Goal: Navigation & Orientation: Find specific page/section

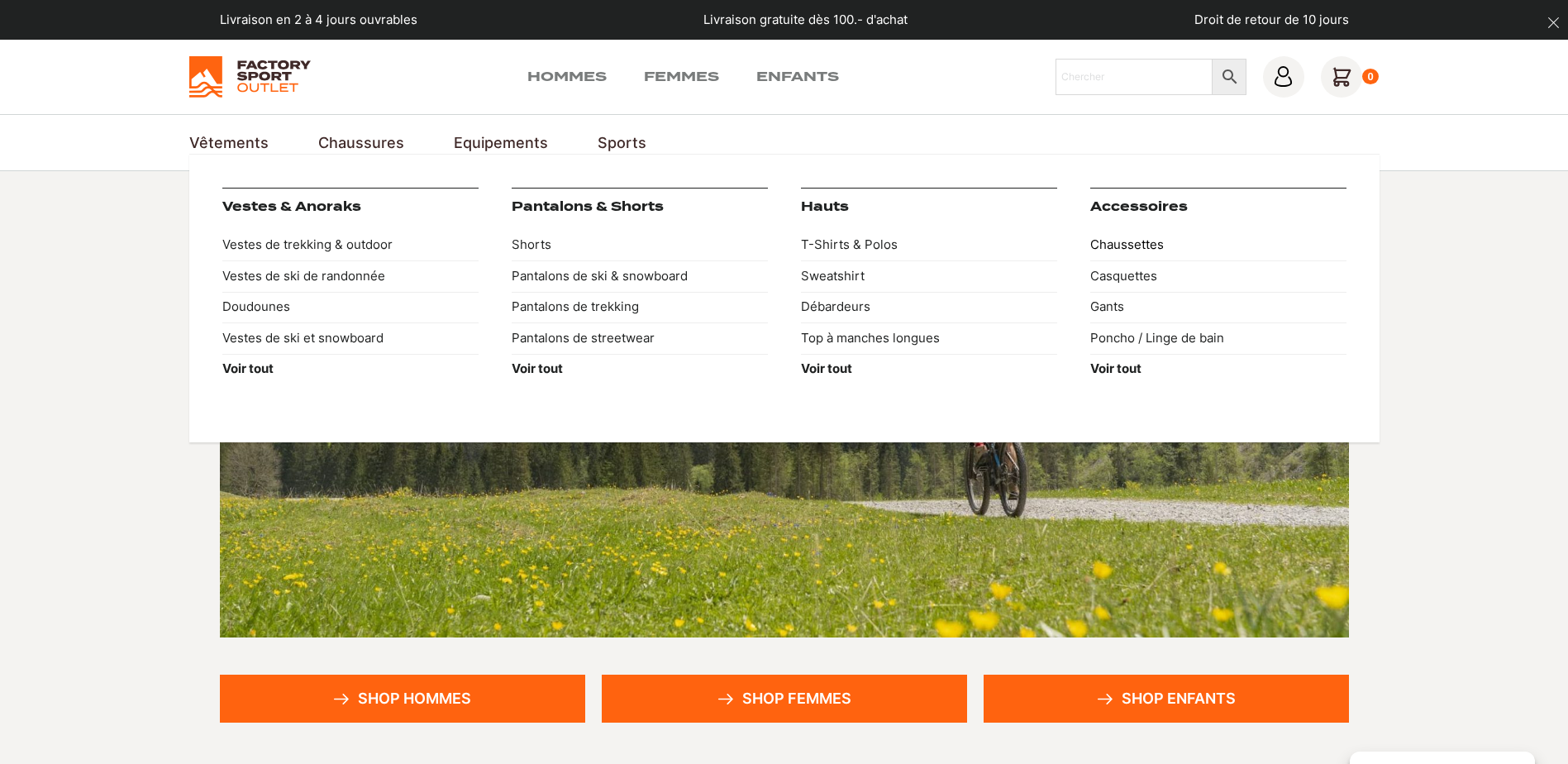
click at [1109, 244] on link "Chaussettes" at bounding box center [1218, 245] width 256 height 31
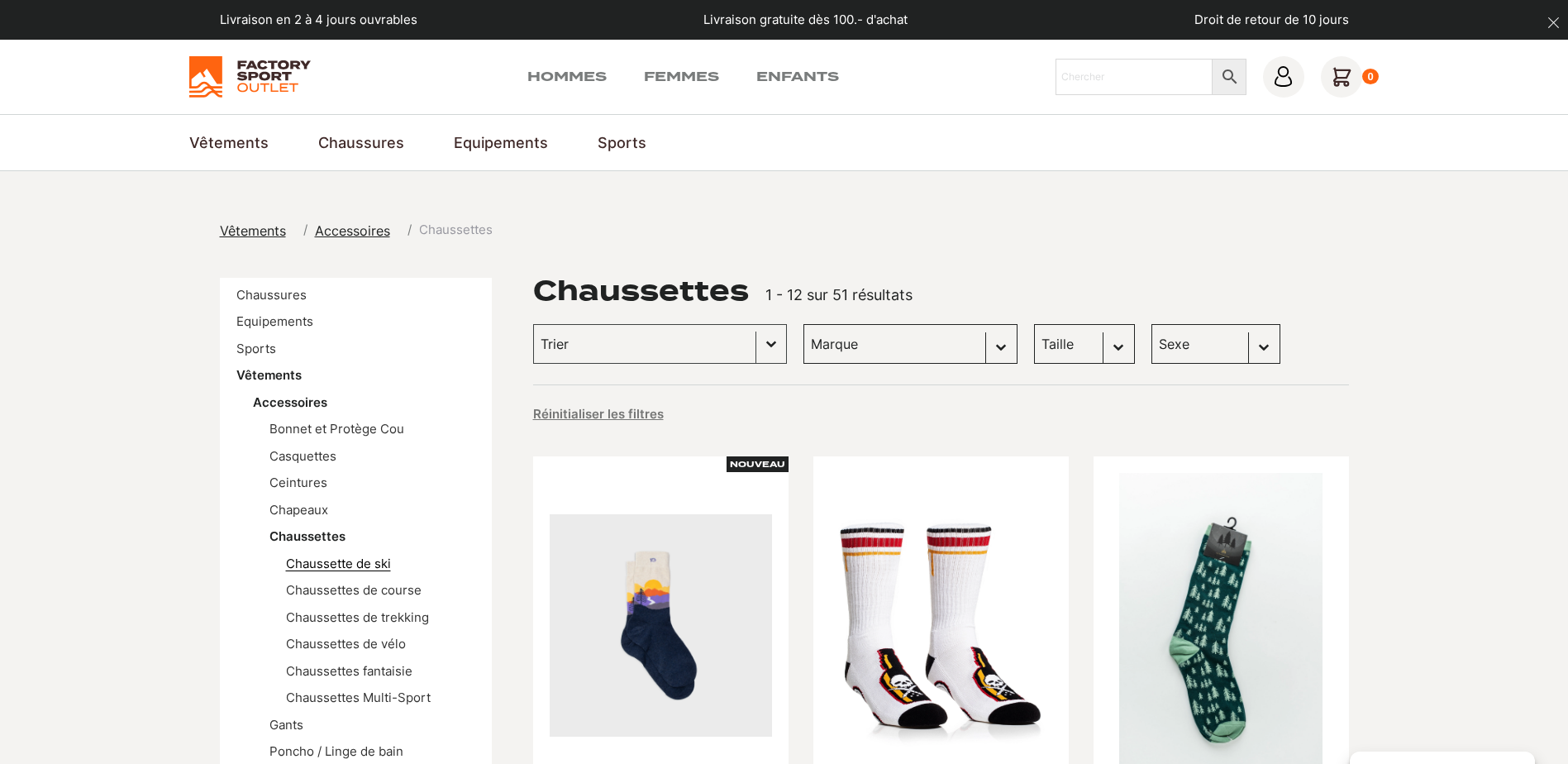
click at [351, 568] on link "Chaussette de ski" at bounding box center [338, 563] width 105 height 16
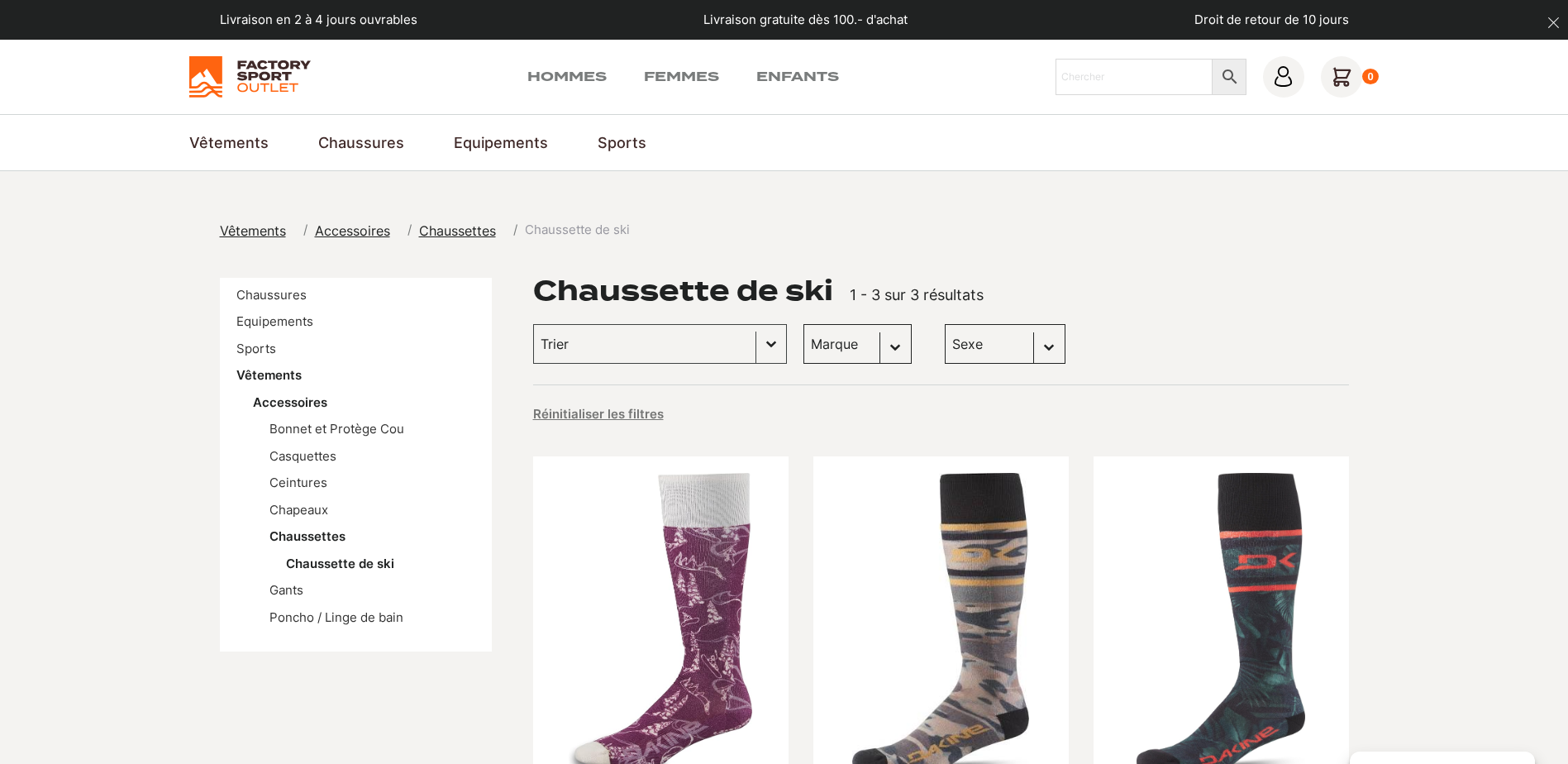
scroll to position [414, 0]
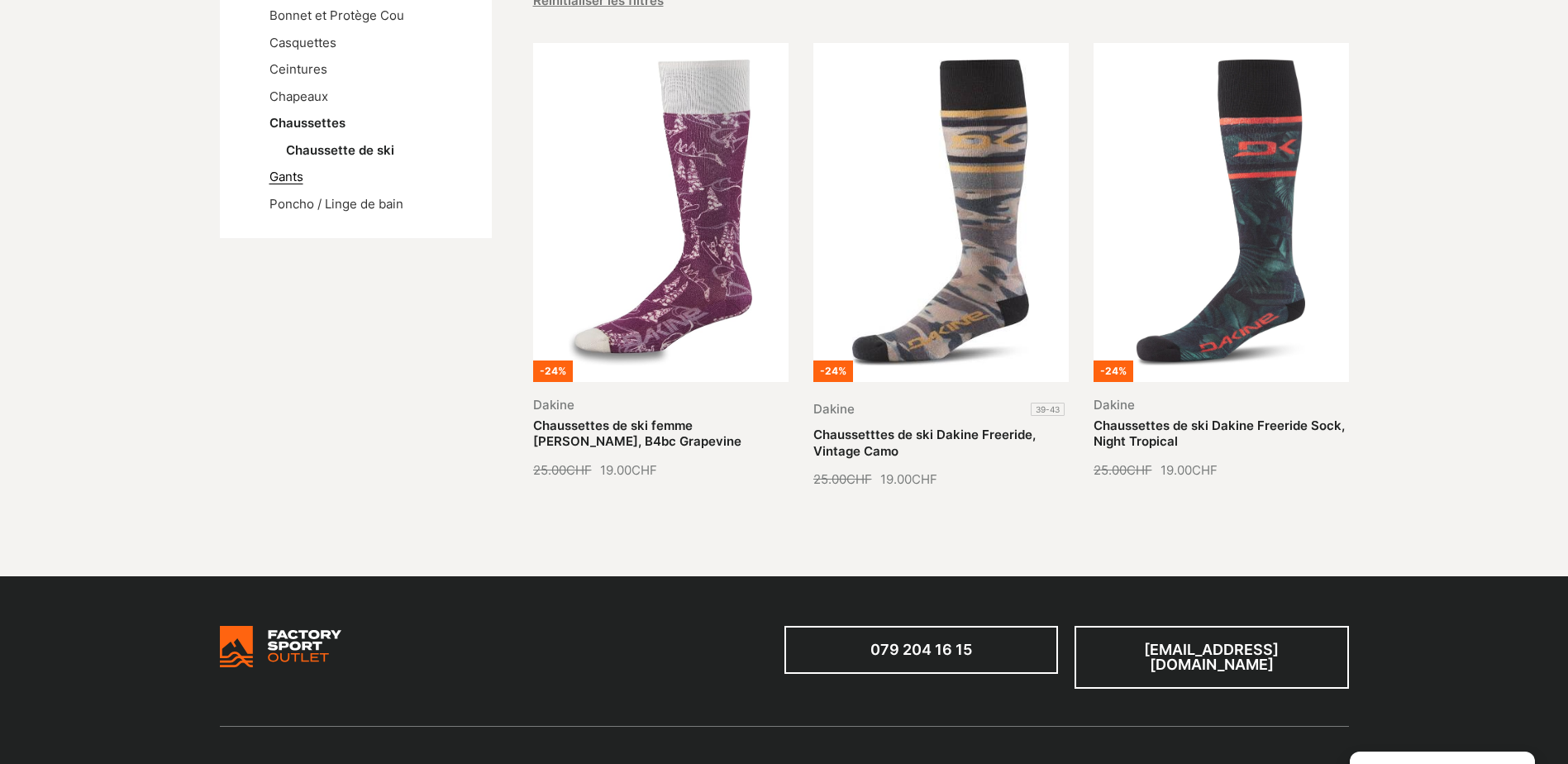
click at [277, 175] on link "Gants" at bounding box center [287, 177] width 34 height 16
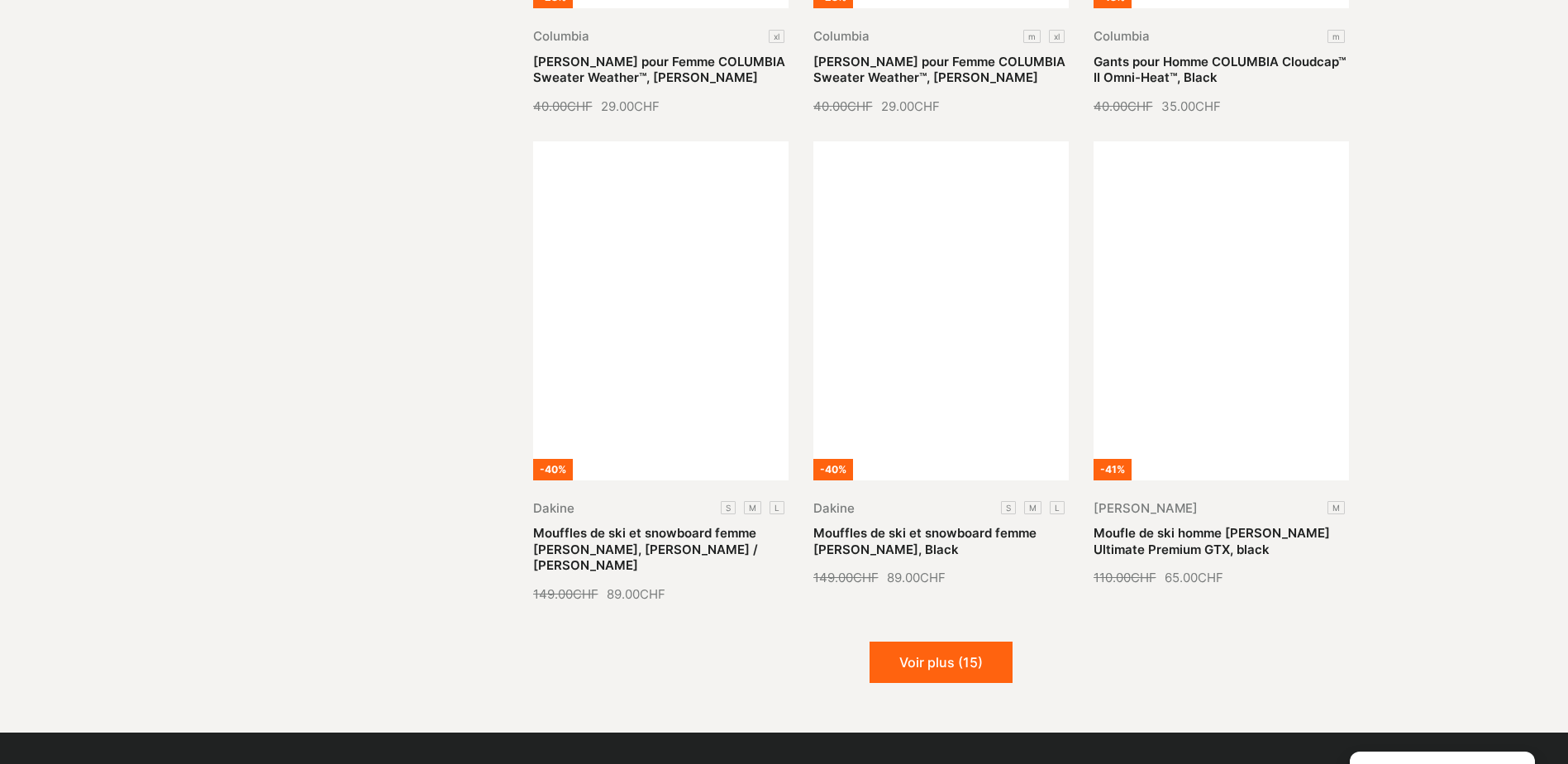
scroll to position [1736, 0]
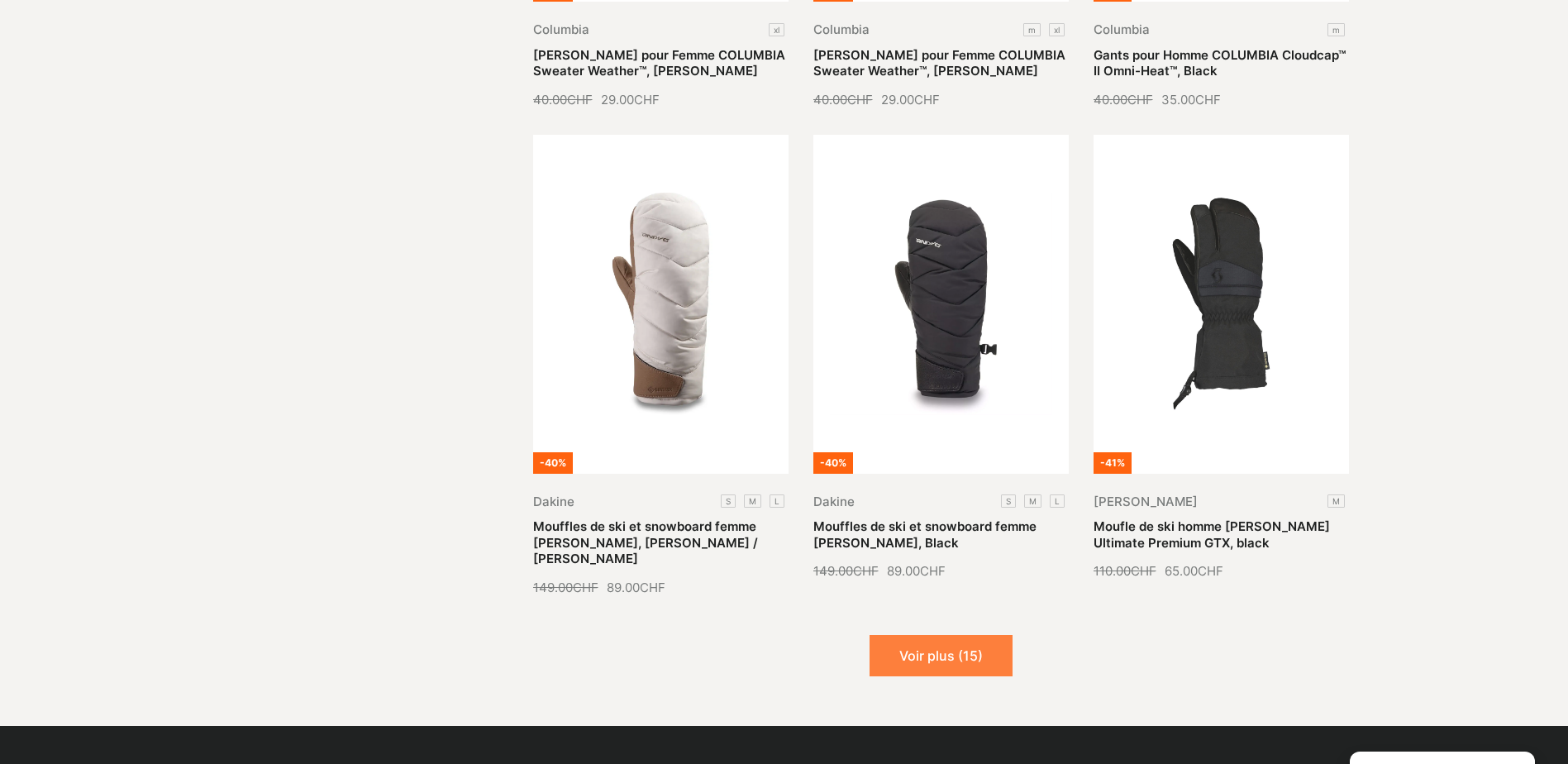
click at [972, 642] on button "Voir plus (15)" at bounding box center [941, 655] width 143 height 41
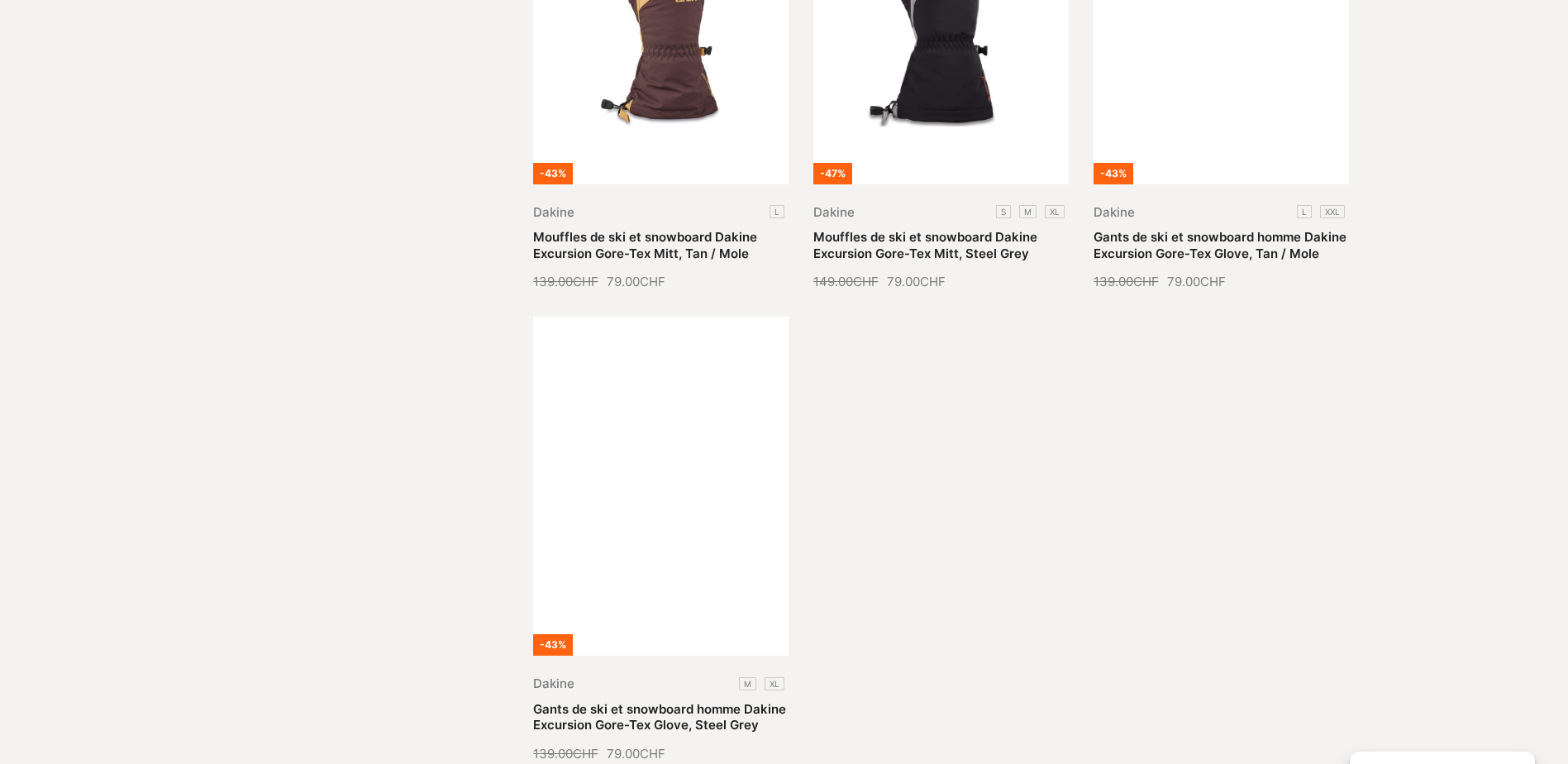
scroll to position [3885, 0]
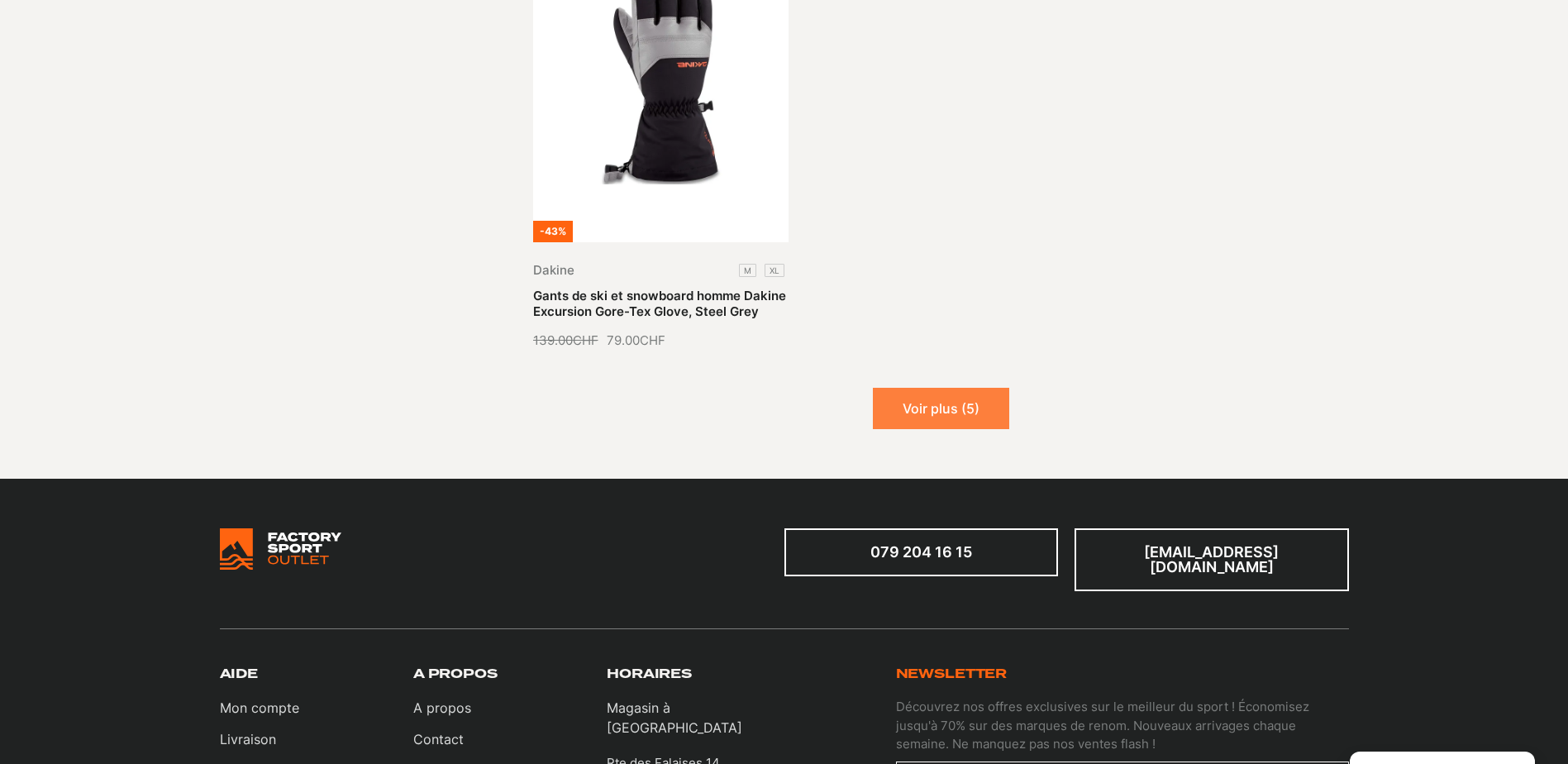
click at [892, 387] on button "Voir plus (5)" at bounding box center [940, 408] width 136 height 41
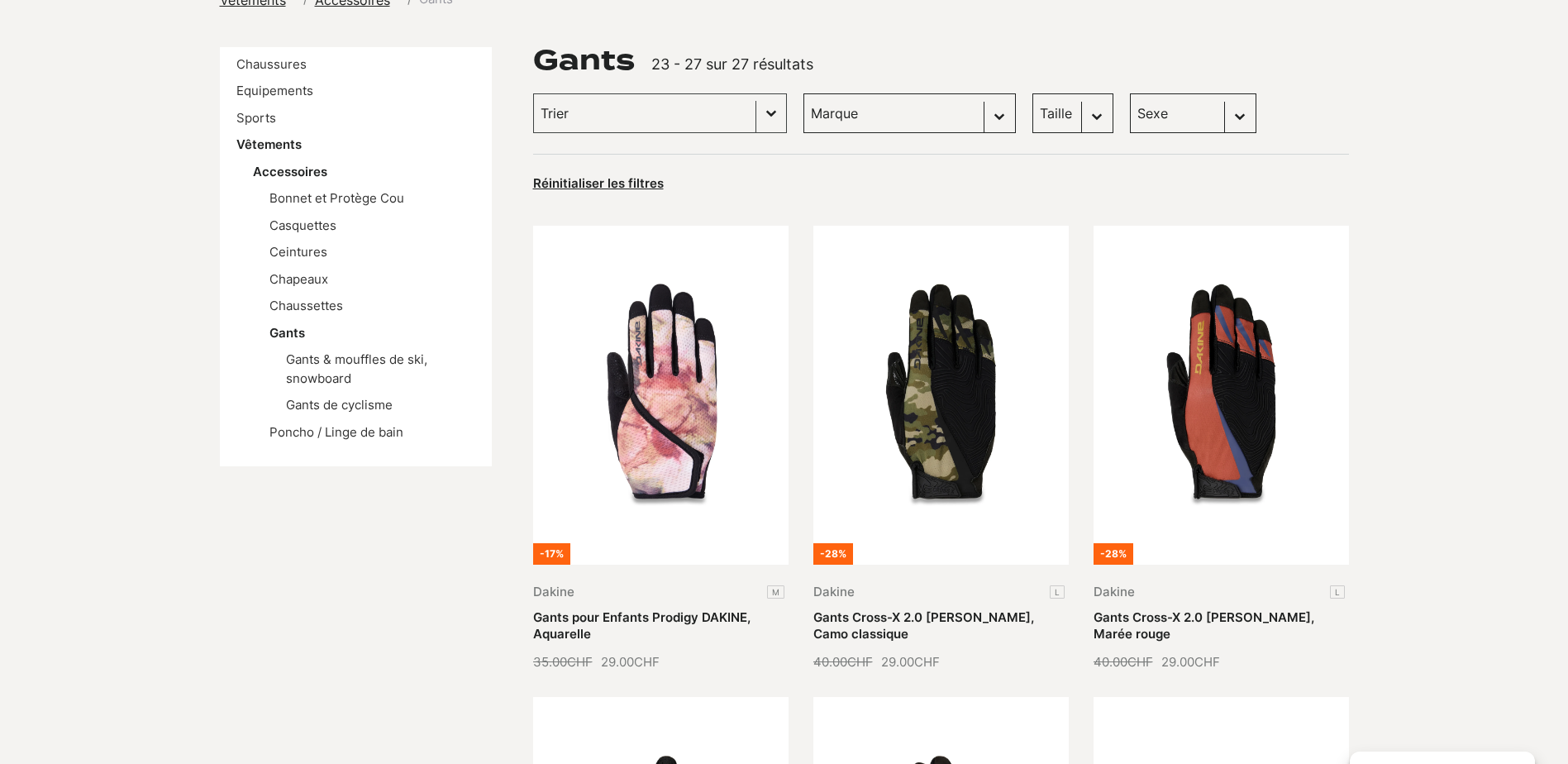
scroll to position [0, 0]
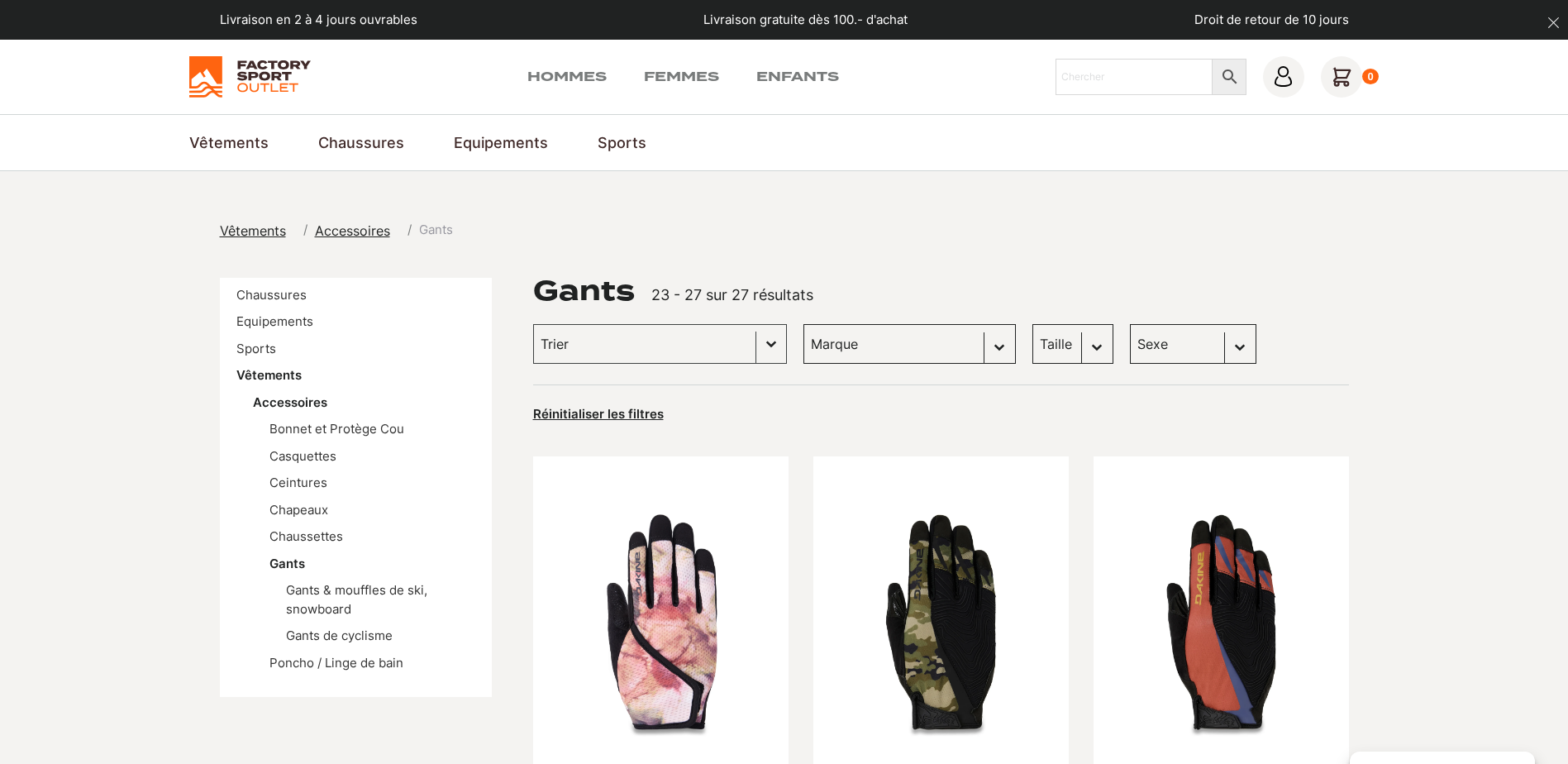
click at [212, 85] on img at bounding box center [250, 76] width 122 height 41
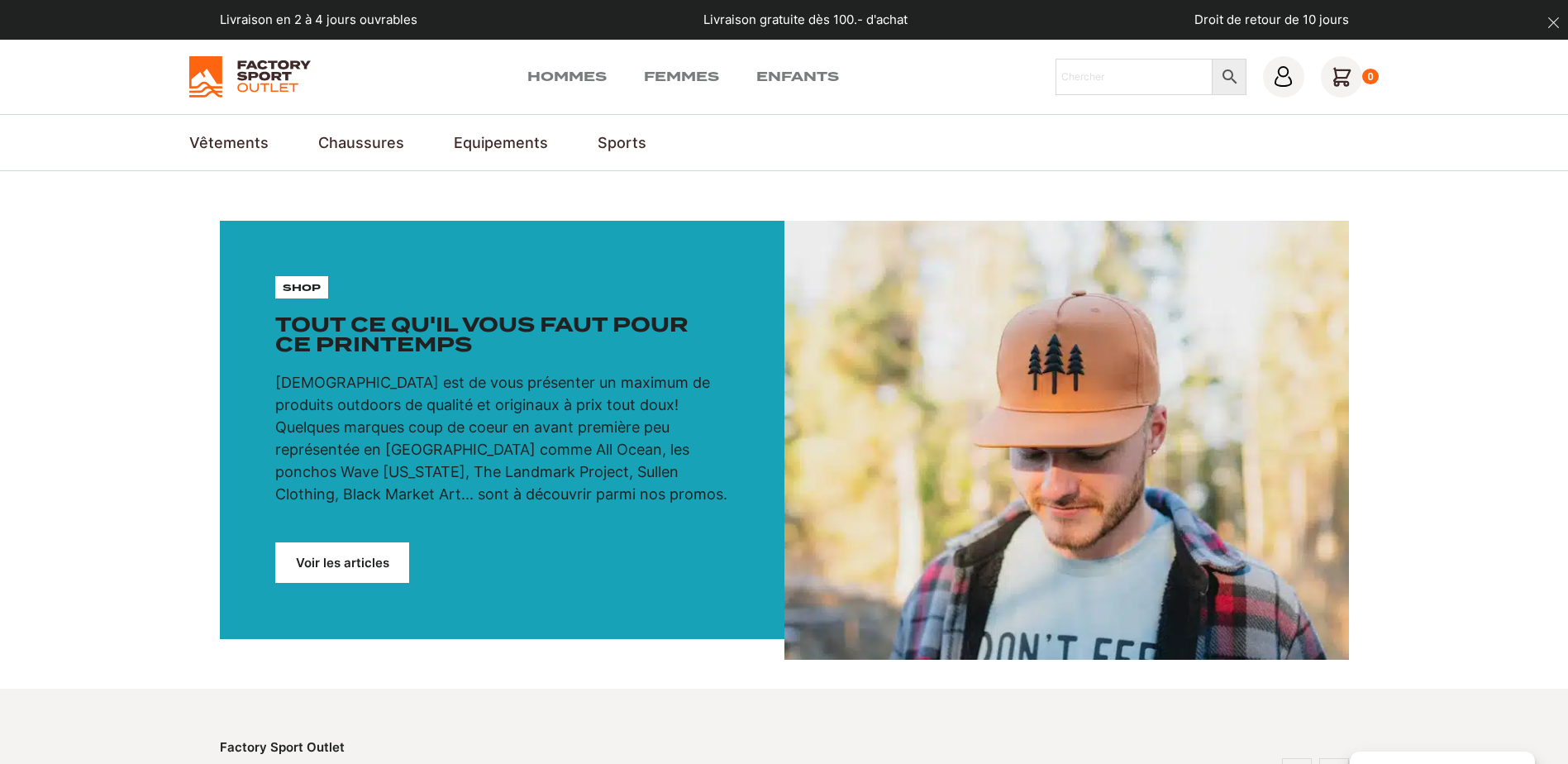
drag, startPoint x: 180, startPoint y: 367, endPoint x: 211, endPoint y: 170, distance: 199.4
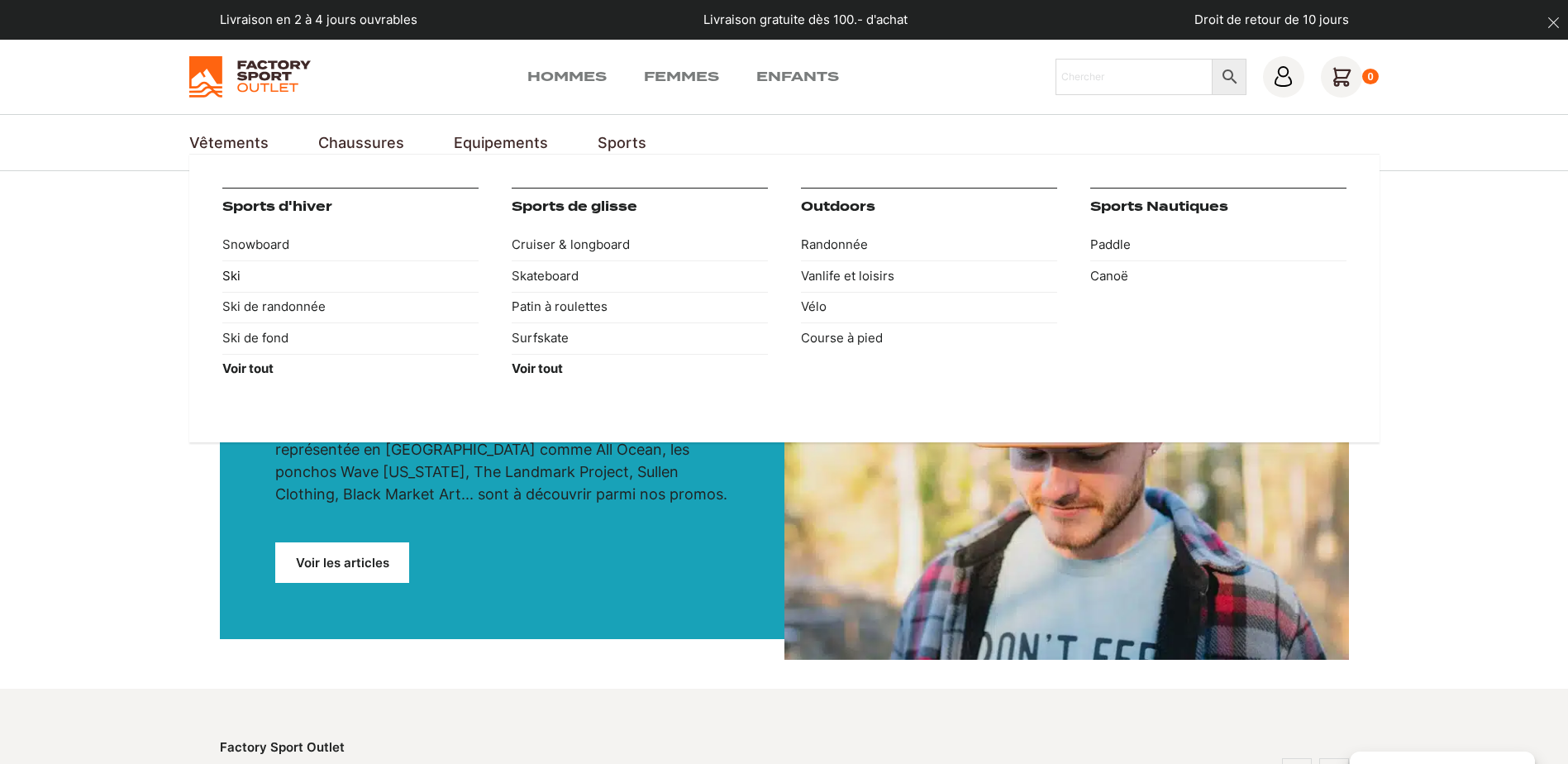
click at [229, 275] on link "Ski" at bounding box center [350, 276] width 256 height 31
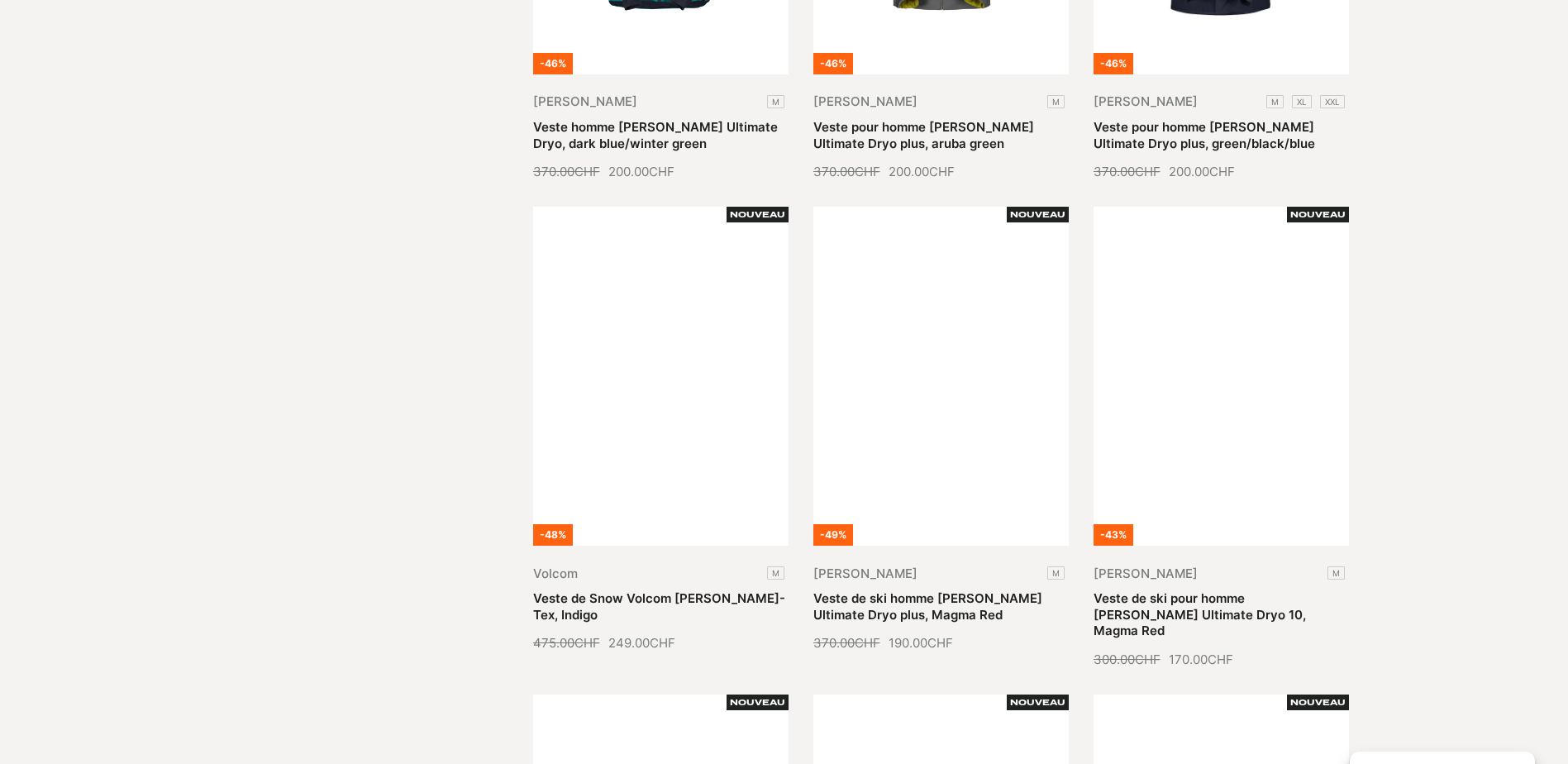
scroll to position [1819, 0]
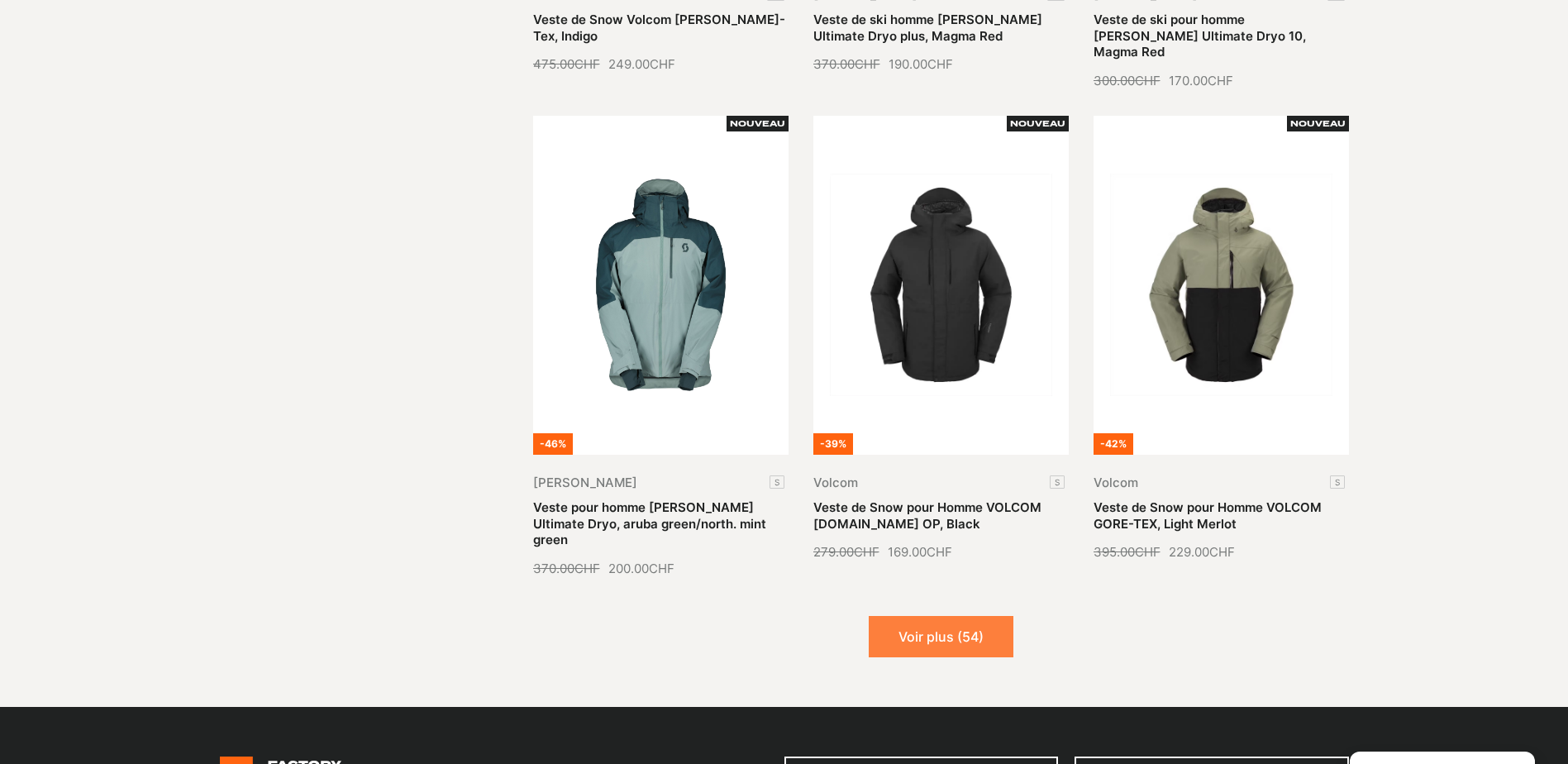
click at [980, 616] on button "Voir plus (54)" at bounding box center [941, 636] width 145 height 41
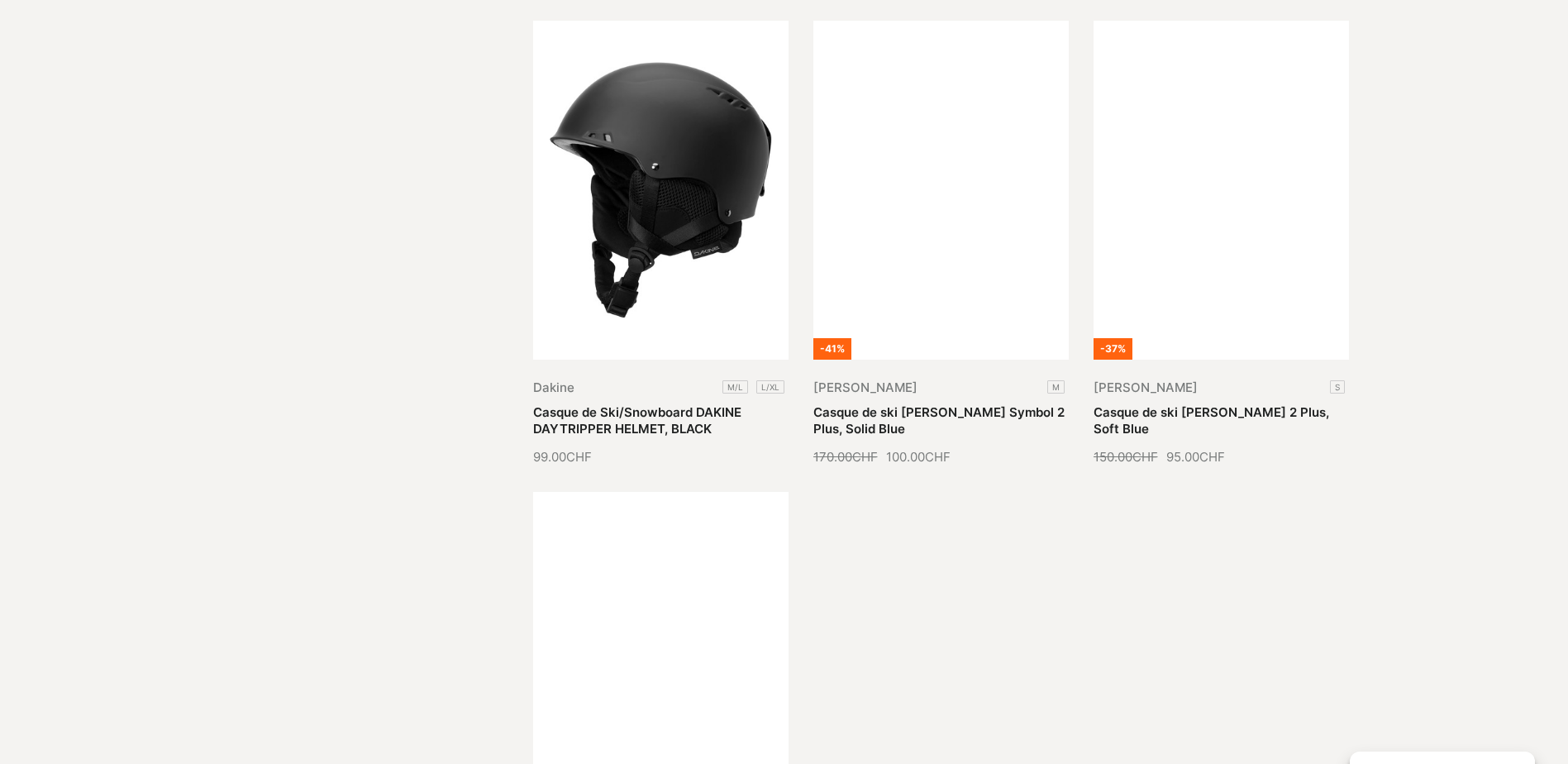
scroll to position [3554, 0]
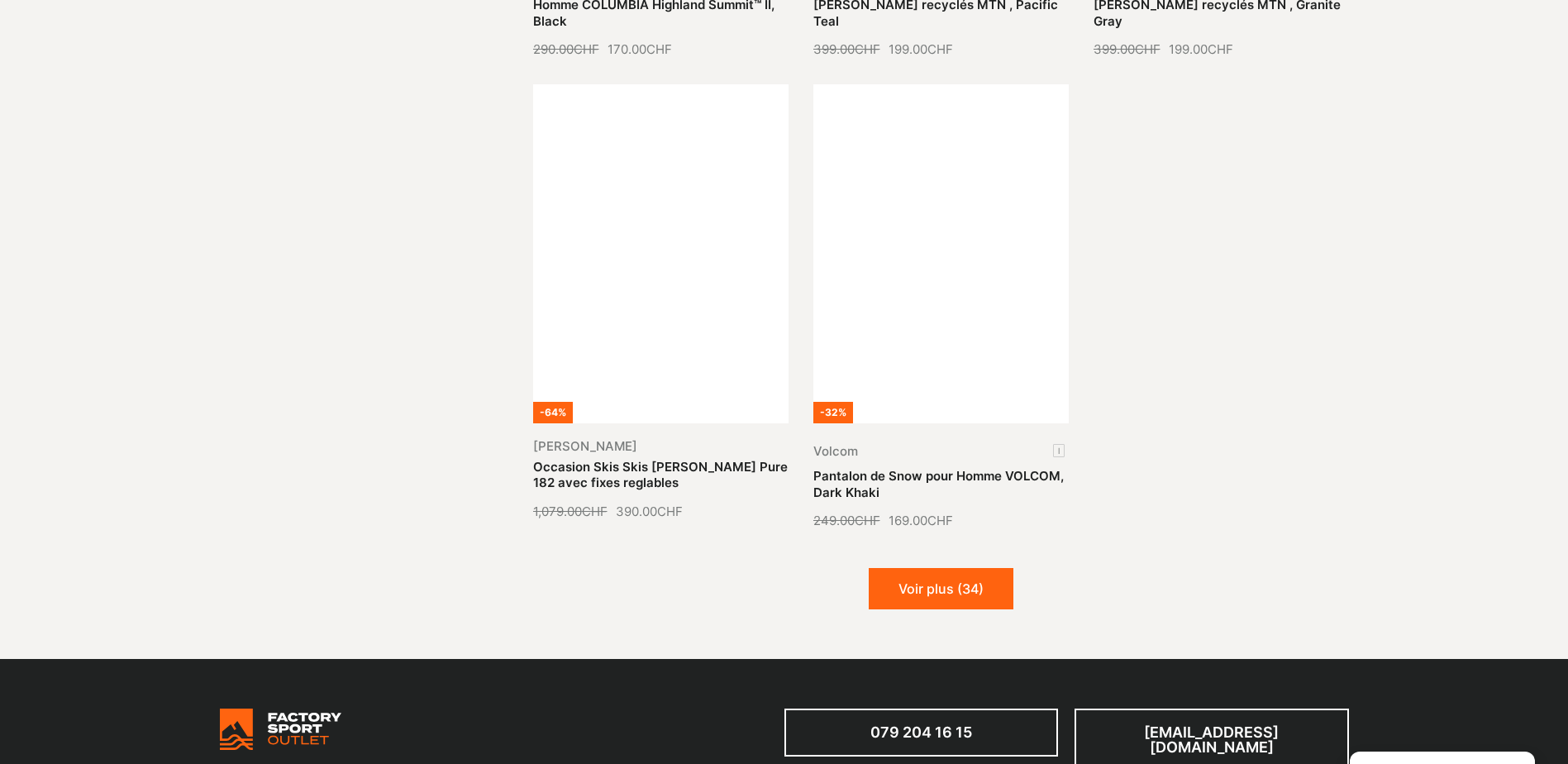
scroll to position [5208, 0]
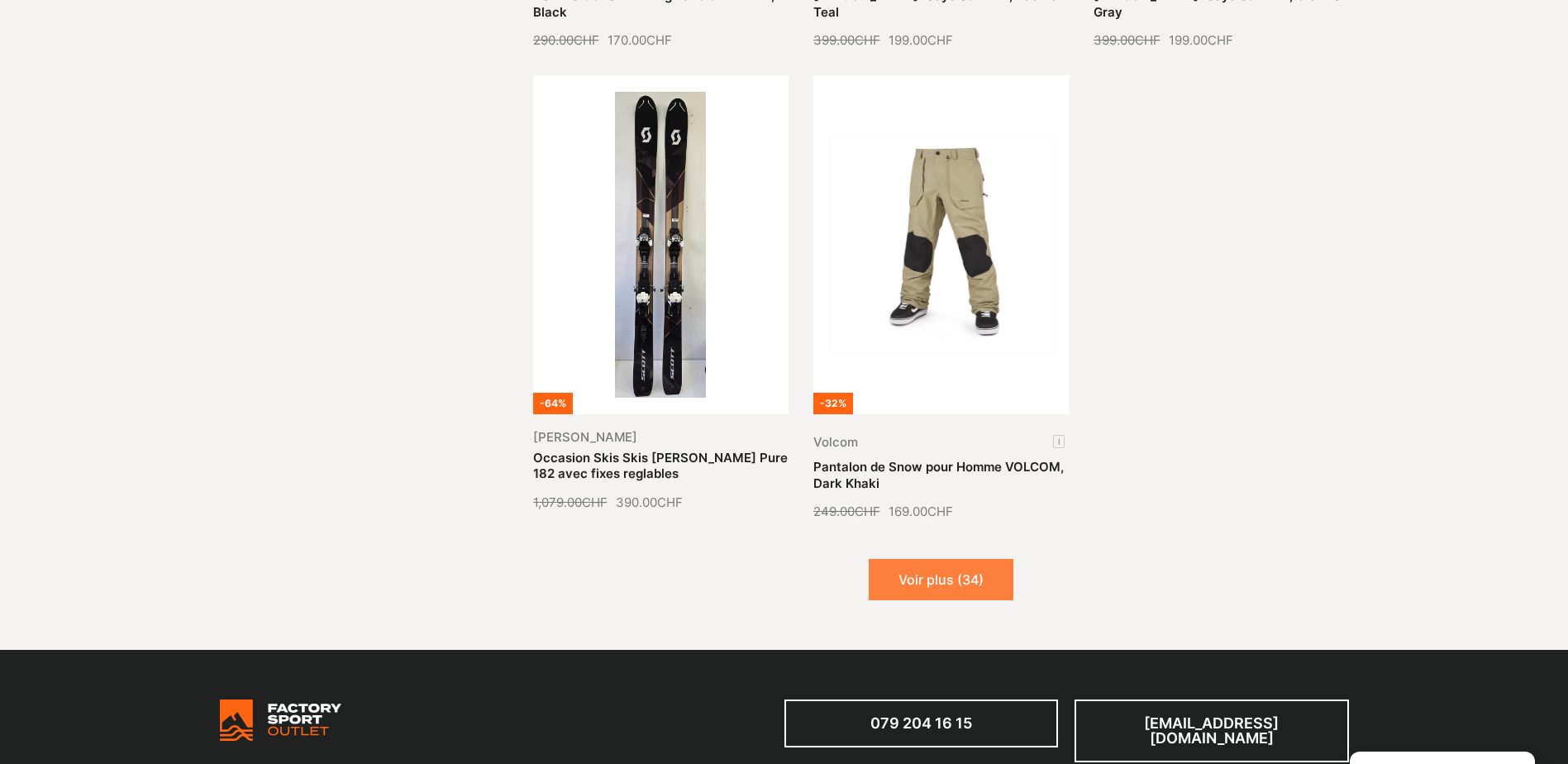
click at [977, 559] on button "Voir plus (34)" at bounding box center [941, 579] width 145 height 41
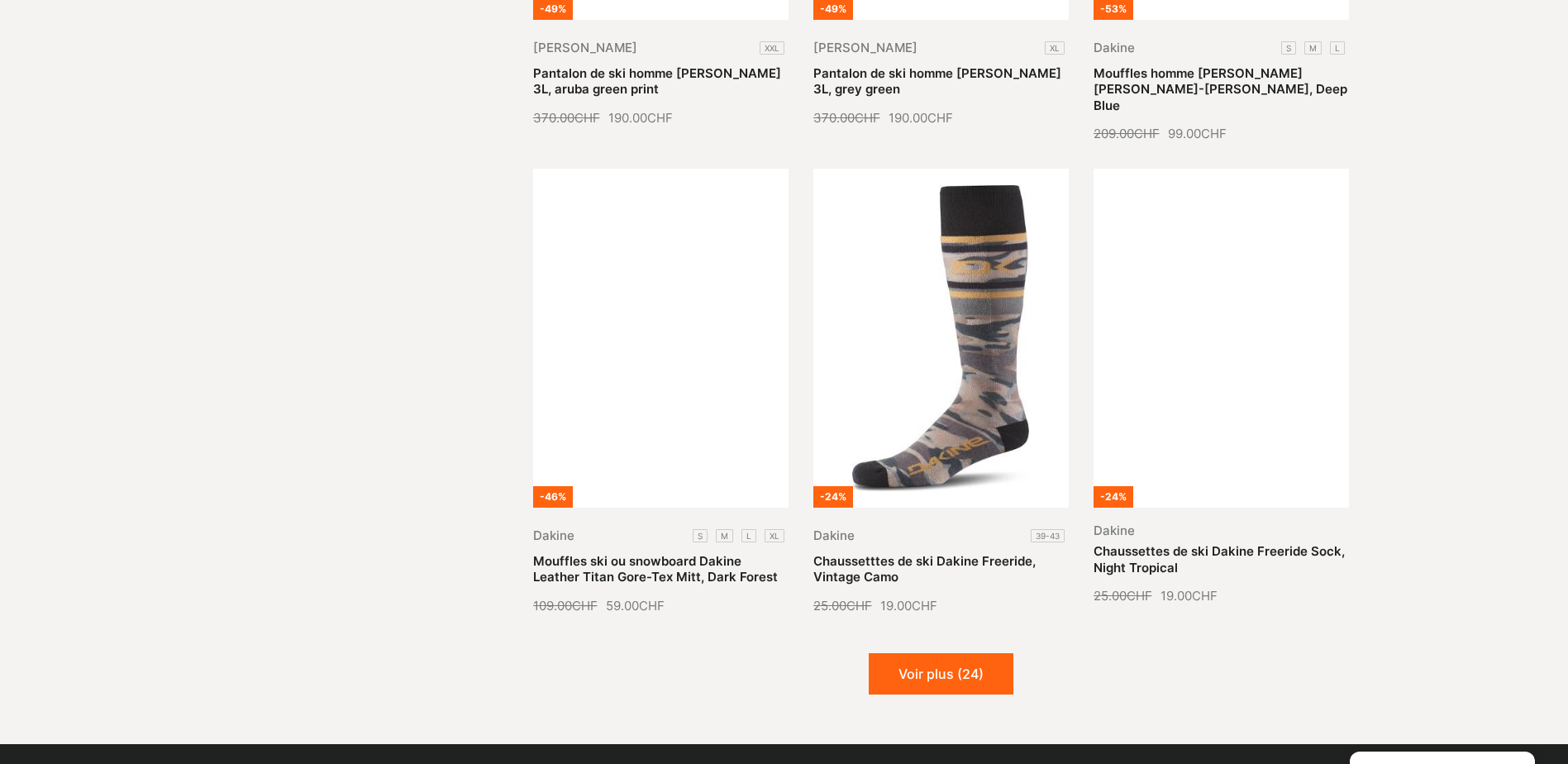
scroll to position [6612, 0]
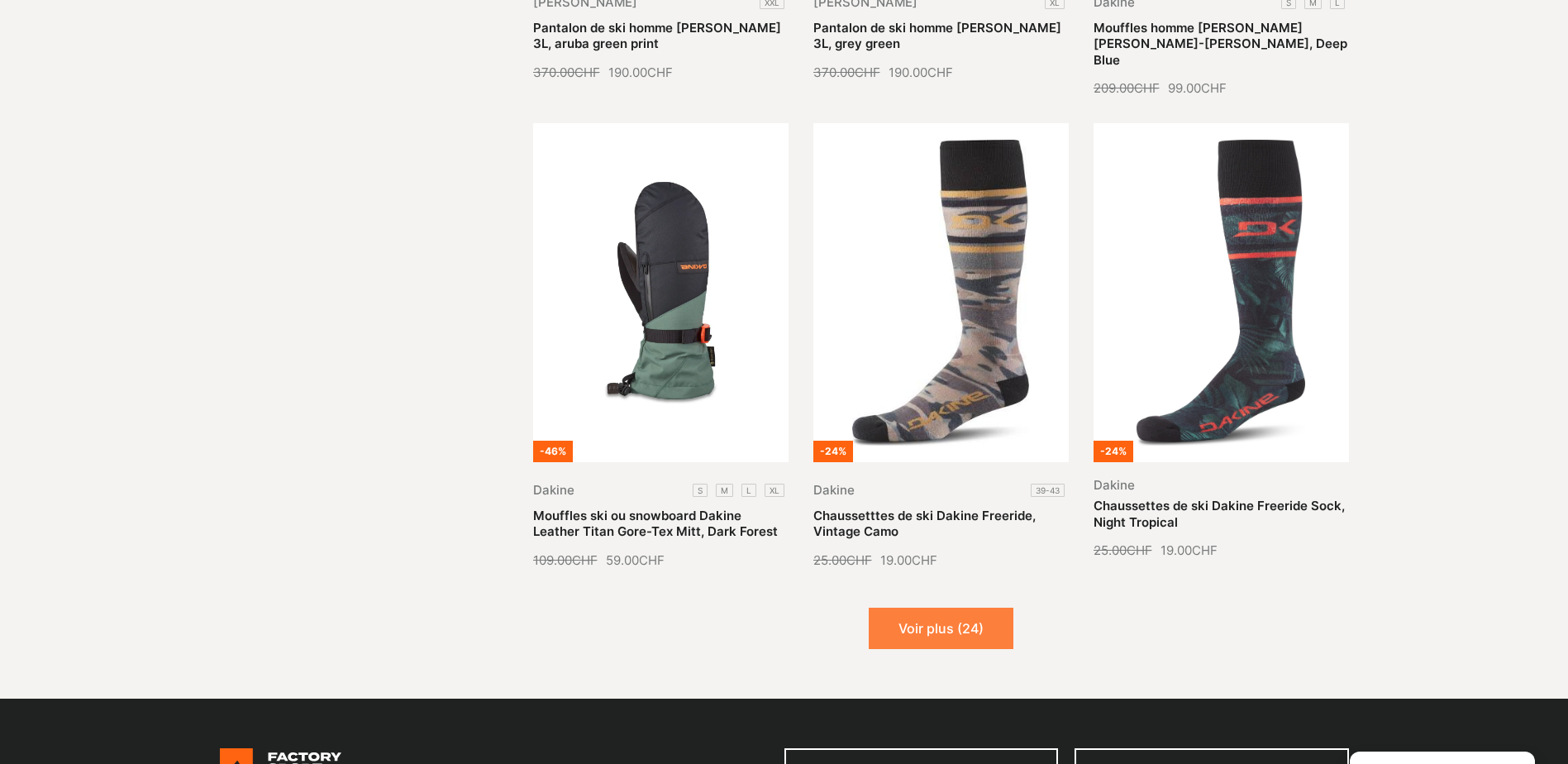
click at [979, 608] on button "Voir plus (24)" at bounding box center [941, 628] width 145 height 41
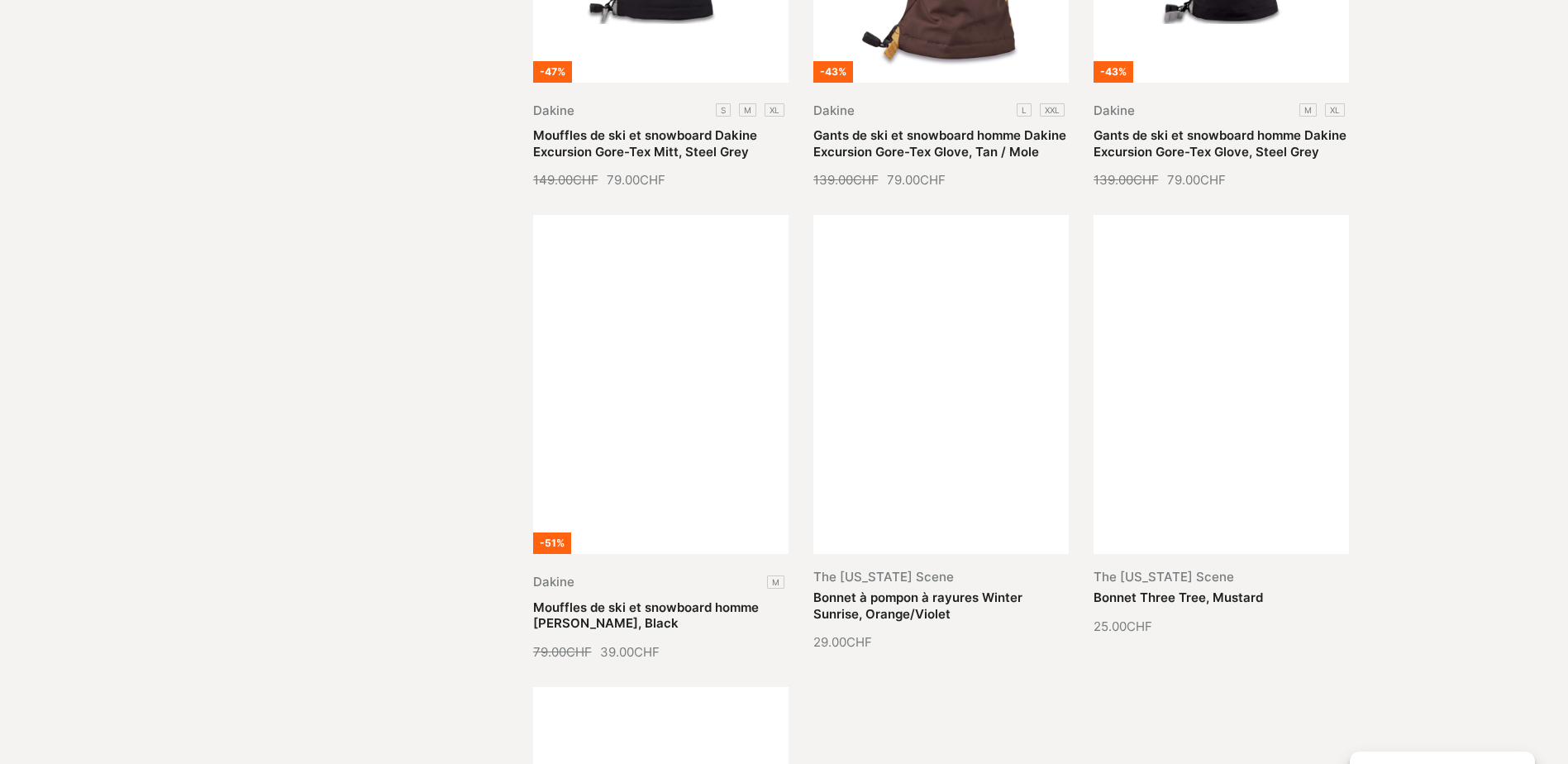
scroll to position [8349, 0]
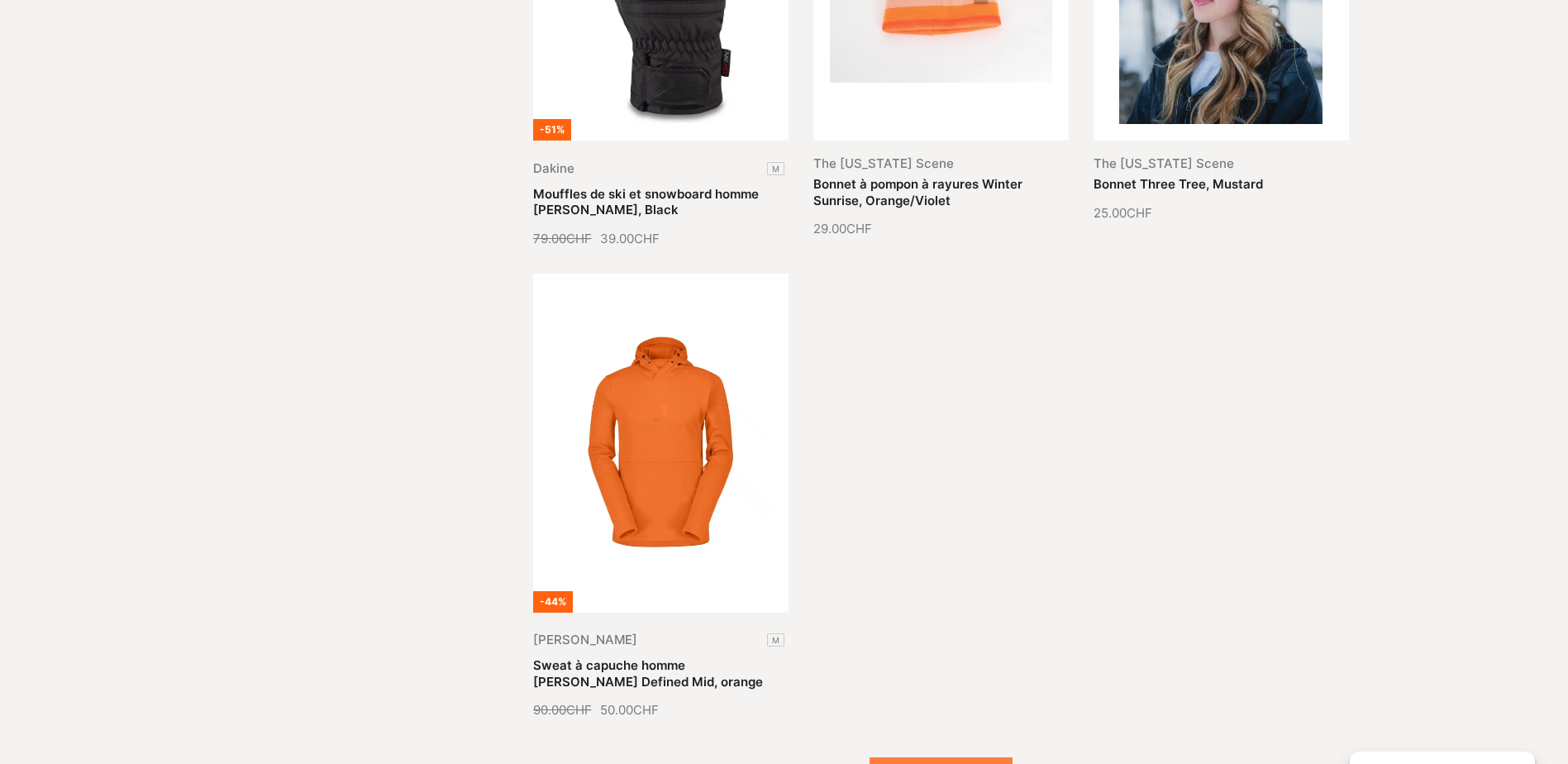
click at [893, 757] on button "Voir plus (14)" at bounding box center [941, 777] width 143 height 41
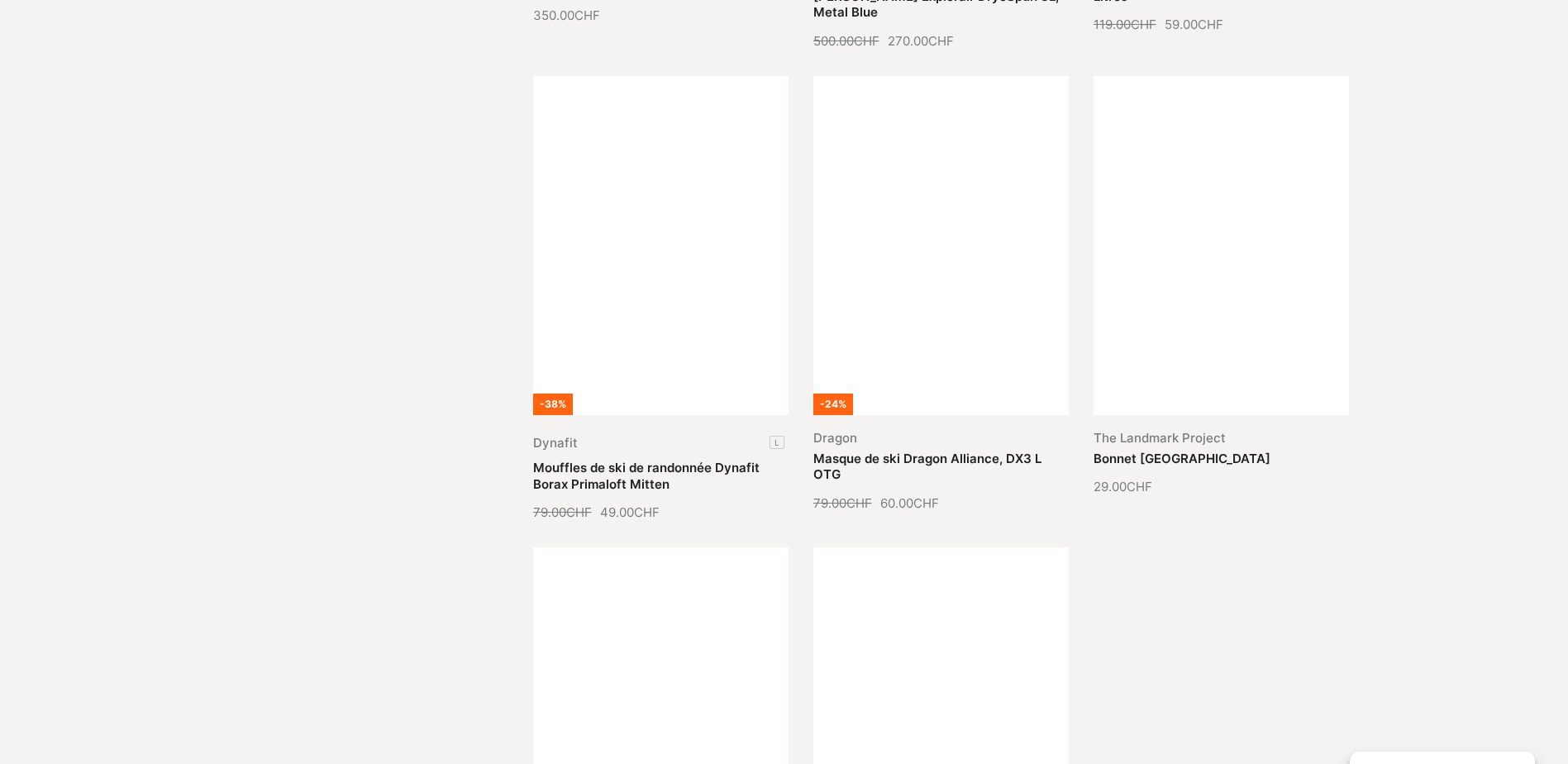
scroll to position [9753, 0]
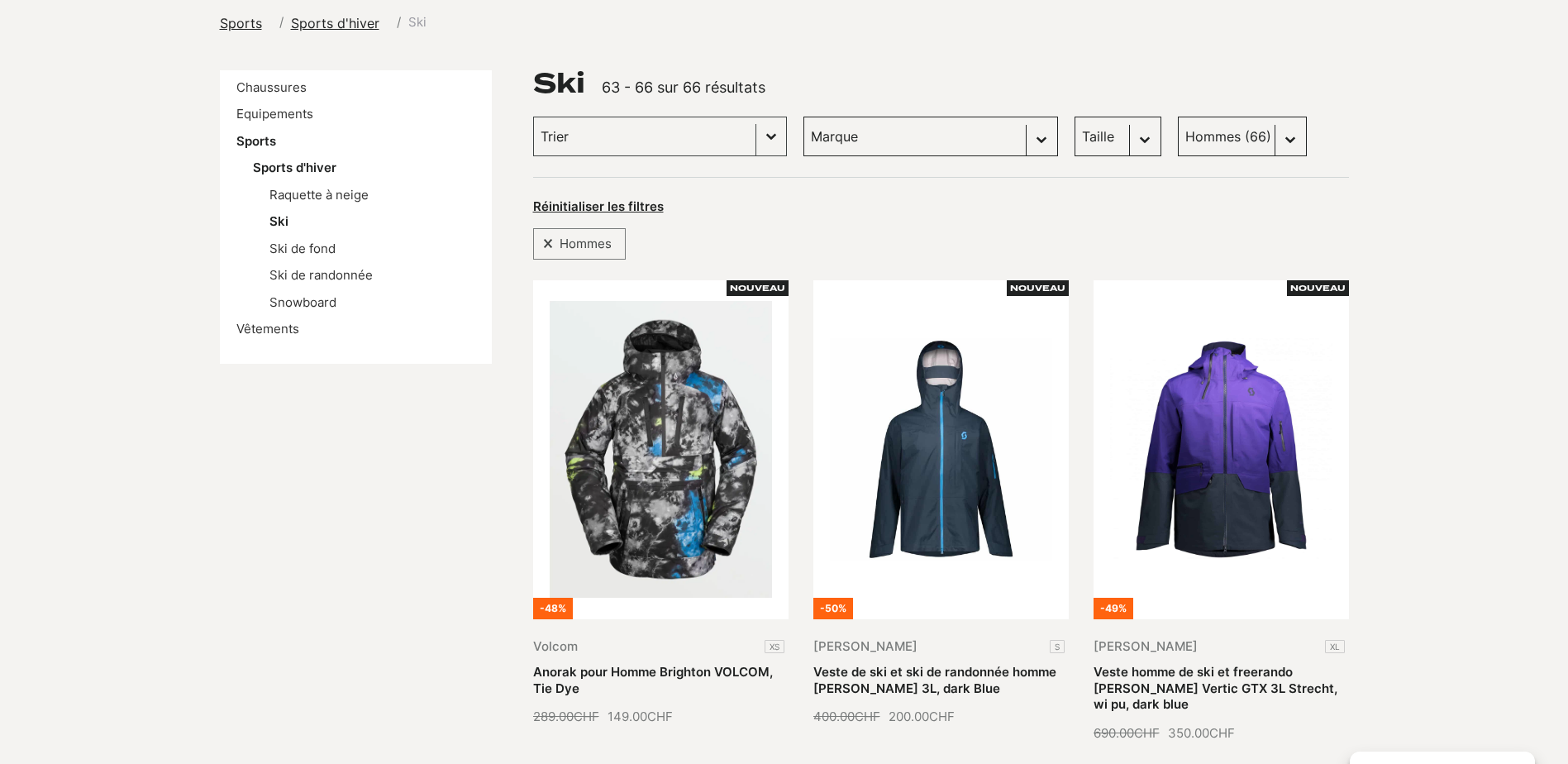
scroll to position [82, 0]
